Goal: Transaction & Acquisition: Obtain resource

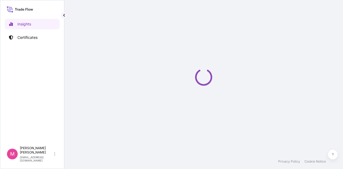
select select "2025"
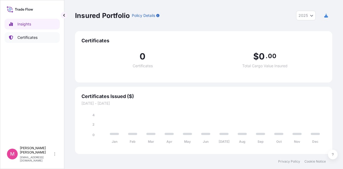
click at [31, 39] on p "Certificates" at bounding box center [27, 37] width 20 height 5
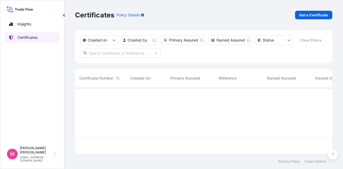
scroll to position [65, 253]
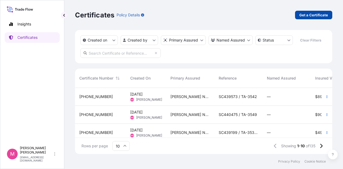
click at [315, 15] on p "Get a Certificate" at bounding box center [313, 14] width 29 height 5
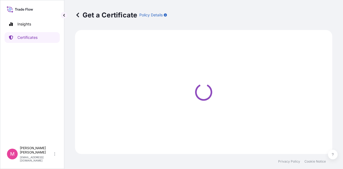
select select "Road / [GEOGRAPHIC_DATA]"
select select "Sea"
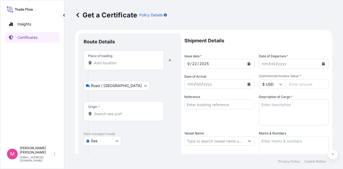
click at [119, 63] on input "Place of loading" at bounding box center [125, 62] width 63 height 5
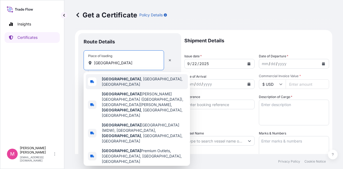
click at [121, 81] on span "[GEOGRAPHIC_DATA] , [GEOGRAPHIC_DATA], [GEOGRAPHIC_DATA]" at bounding box center [144, 81] width 84 height 11
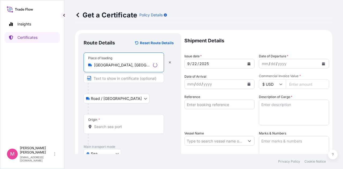
type input "[GEOGRAPHIC_DATA], [GEOGRAPHIC_DATA], [GEOGRAPHIC_DATA]"
click at [121, 126] on input "Origin *" at bounding box center [125, 126] width 63 height 5
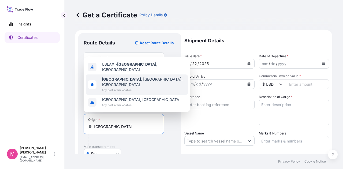
click at [132, 86] on span "[GEOGRAPHIC_DATA] , [GEOGRAPHIC_DATA], [GEOGRAPHIC_DATA]" at bounding box center [144, 82] width 84 height 11
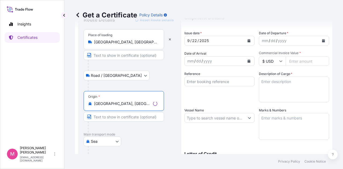
scroll to position [54, 0]
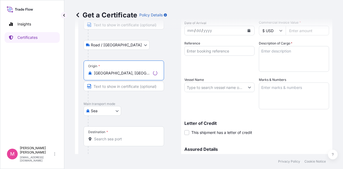
type input "[GEOGRAPHIC_DATA], [GEOGRAPHIC_DATA], [GEOGRAPHIC_DATA]"
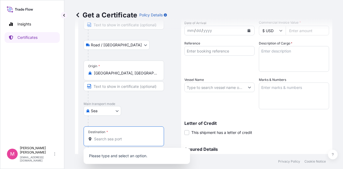
click at [116, 140] on input "Destination *" at bounding box center [125, 138] width 63 height 5
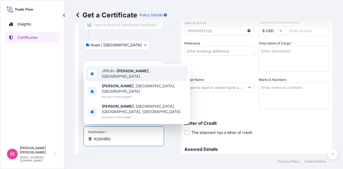
click at [138, 79] on span "JPKUH - [GEOGRAPHIC_DATA] , [GEOGRAPHIC_DATA]" at bounding box center [144, 73] width 84 height 11
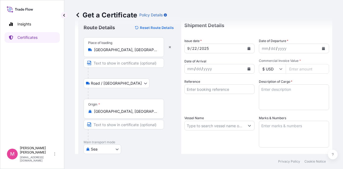
scroll to position [0, 0]
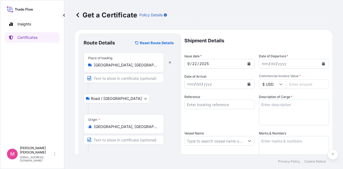
type input "JPKUH - [GEOGRAPHIC_DATA], [GEOGRAPHIC_DATA]"
click at [286, 65] on div "mm / dd / yyyy" at bounding box center [289, 64] width 60 height 10
click at [322, 64] on icon "Calendar" at bounding box center [323, 63] width 3 height 3
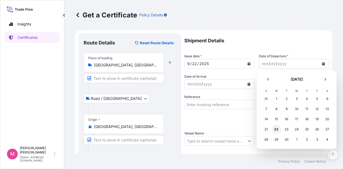
click at [276, 130] on div "22" at bounding box center [276, 130] width 10 height 10
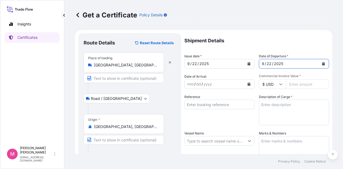
click at [248, 83] on icon "Calendar" at bounding box center [248, 84] width 3 height 3
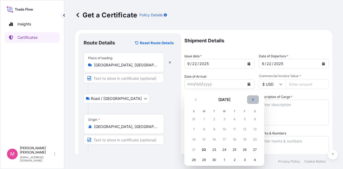
click at [254, 99] on icon "Next" at bounding box center [252, 99] width 3 height 3
click at [255, 130] on div "11" at bounding box center [255, 130] width 10 height 10
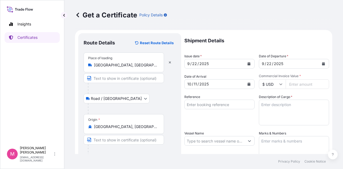
click at [297, 86] on input "Commercial Invoice Value *" at bounding box center [307, 84] width 43 height 10
click at [220, 103] on input "Reference" at bounding box center [219, 105] width 70 height 10
drag, startPoint x: 309, startPoint y: 84, endPoint x: 287, endPoint y: 84, distance: 22.5
click at [287, 84] on input "83529378" at bounding box center [307, 84] width 43 height 10
type input "83529.78"
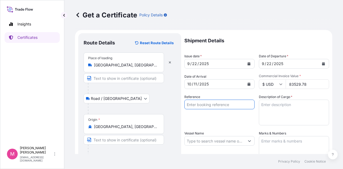
click at [217, 104] on input "Reference" at bounding box center [219, 105] width 70 height 10
type input "SC440226 / TA-3547"
click at [272, 107] on textarea "Description of Cargo *" at bounding box center [294, 113] width 70 height 26
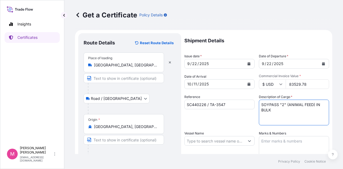
type textarea "SOYPASS "2" (ANIMAL FEED) IN BULK"
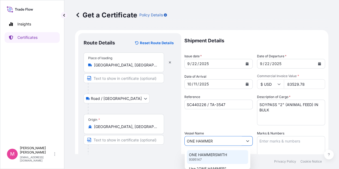
click at [221, 156] on p "ONE HAMMERSMITH" at bounding box center [208, 154] width 38 height 5
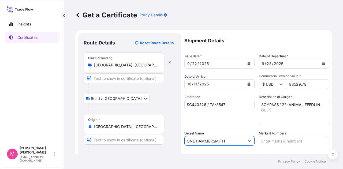
type input "ONE HAMMERSMITH"
click at [274, 140] on textarea "Marks & Numbers" at bounding box center [294, 149] width 70 height 27
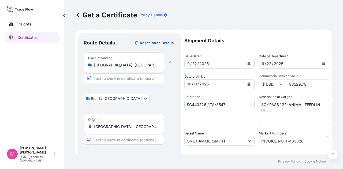
type textarea "INVOICE NO. 17483326"
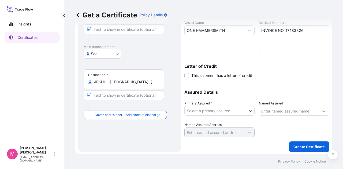
scroll to position [112, 0]
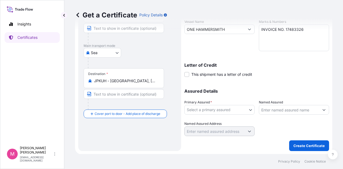
click at [252, 110] on body "Insights Certificates M [PERSON_NAME] [EMAIL_ADDRESS][DOMAIN_NAME] Get a Certif…" at bounding box center [171, 84] width 343 height 169
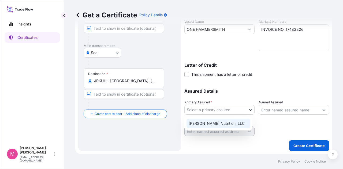
click at [227, 123] on div "[PERSON_NAME] Nutrition, LLC" at bounding box center [218, 124] width 64 height 10
select select "31733"
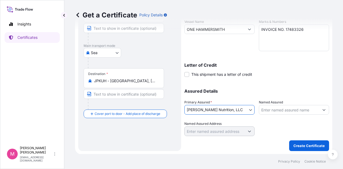
click at [273, 124] on div at bounding box center [294, 128] width 70 height 15
click at [305, 145] on p "Create Certificate" at bounding box center [308, 145] width 31 height 5
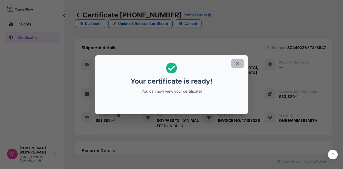
click at [239, 61] on icon "button" at bounding box center [237, 63] width 5 height 5
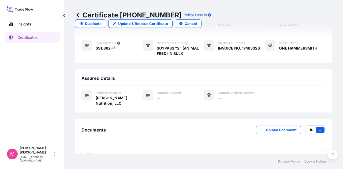
scroll to position [78, 0]
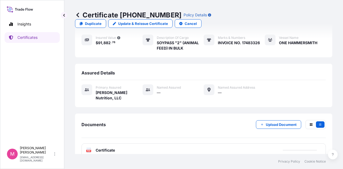
click at [105, 148] on span "Certificate" at bounding box center [105, 150] width 19 height 5
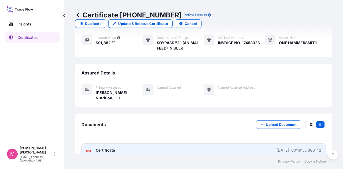
click at [112, 148] on span "Certificate" at bounding box center [105, 150] width 19 height 5
